Goal: Check status: Check status

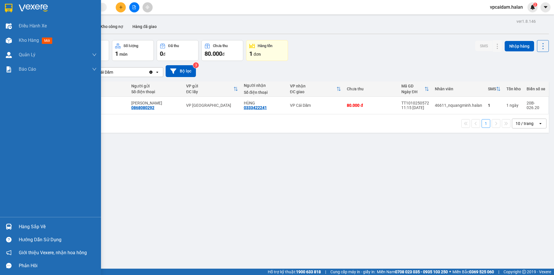
click at [23, 226] on div "Hàng sắp về" at bounding box center [58, 226] width 78 height 9
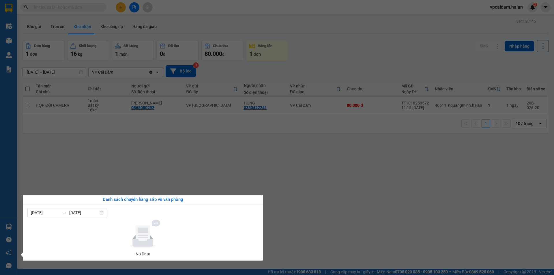
click at [140, 155] on section "Kết quả tìm kiếm ( 0 ) Bộ lọc No Data vpcaidam.halan 2 Điều hành xe Kho hàng mớ…" at bounding box center [277, 137] width 554 height 275
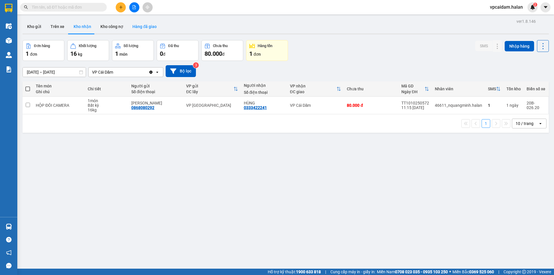
click at [145, 26] on button "Hàng đã giao" at bounding box center [144, 27] width 33 height 14
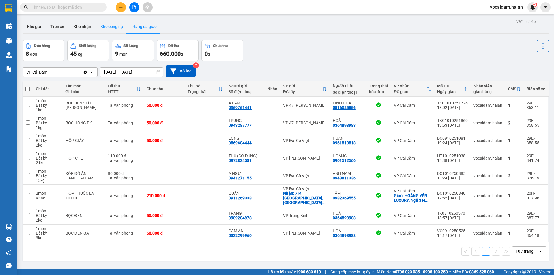
click at [112, 30] on button "Kho công nợ" at bounding box center [112, 27] width 32 height 14
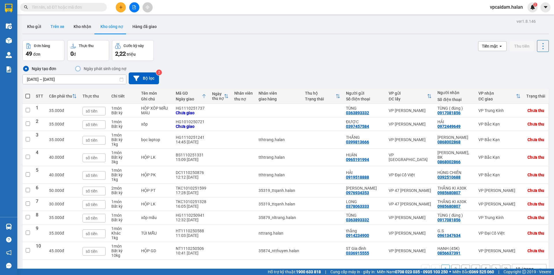
click at [58, 29] on button "Trên xe" at bounding box center [57, 27] width 23 height 14
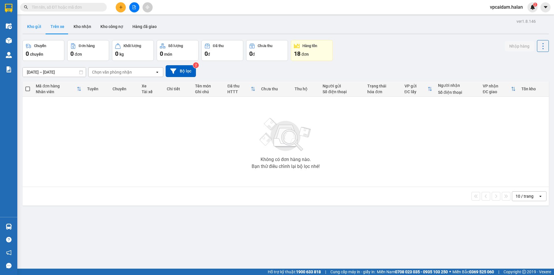
click at [36, 31] on button "Kho gửi" at bounding box center [34, 27] width 23 height 14
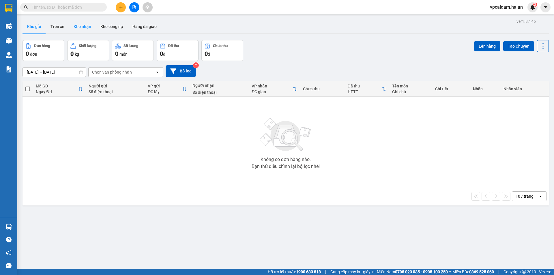
click at [87, 27] on button "Kho nhận" at bounding box center [82, 27] width 27 height 14
